Goal: Task Accomplishment & Management: Use online tool/utility

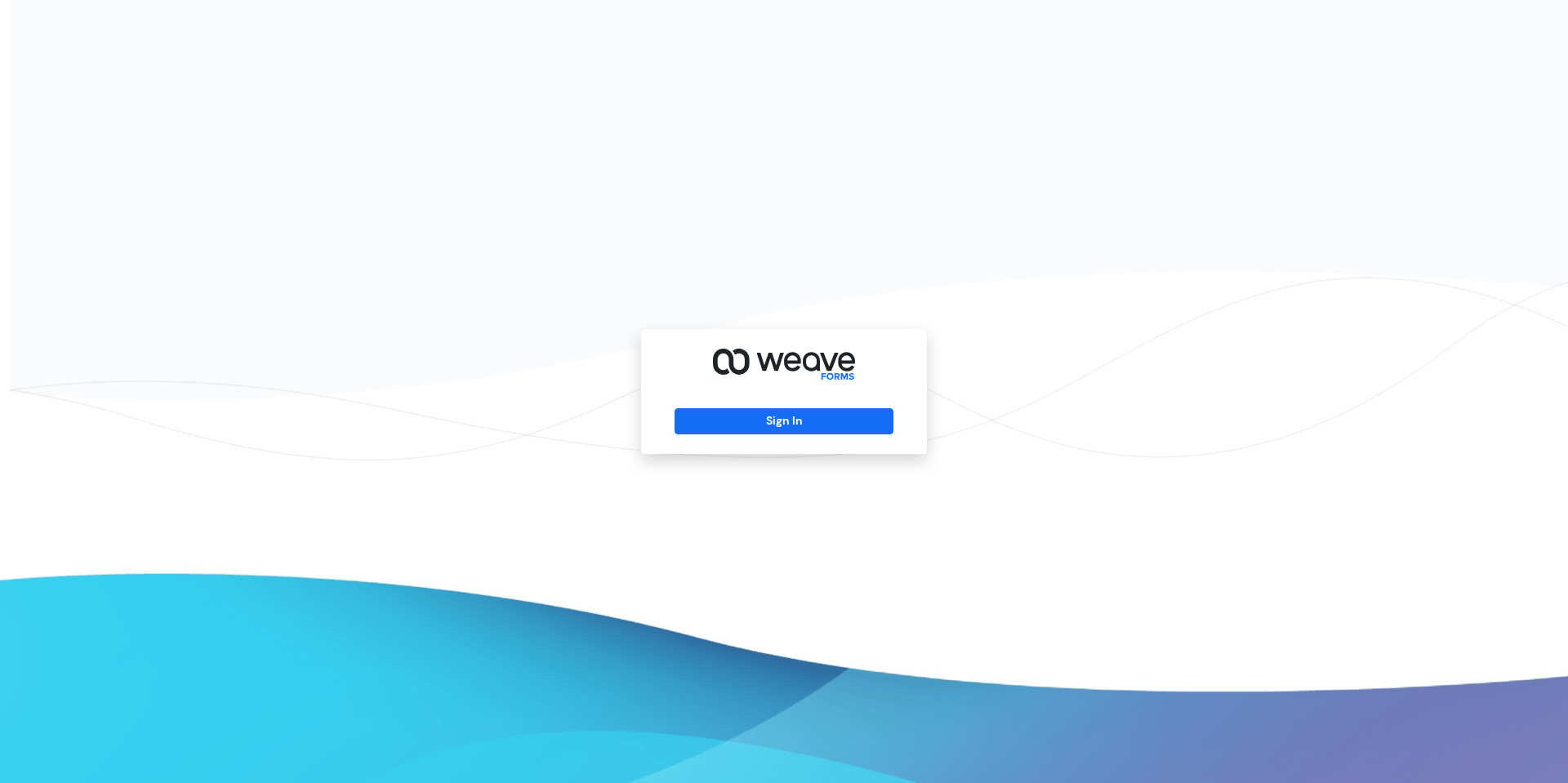
click at [728, 441] on div "Sign In" at bounding box center [784, 391] width 285 height 125
click at [723, 426] on button "Sign In" at bounding box center [784, 422] width 218 height 26
